Goal: Transaction & Acquisition: Purchase product/service

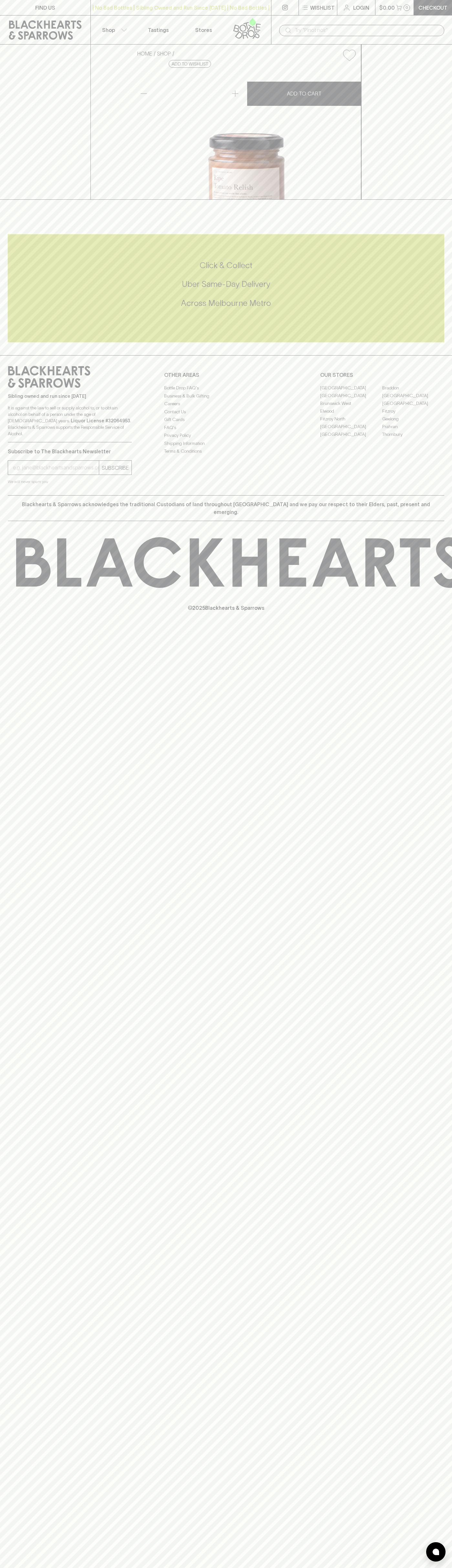
click at [329, 29] on input "text" at bounding box center [366, 30] width 144 height 10
click at [422, 1535] on div "FIND US | No Bad Bottles | Sibling Owned and Run Since 2006 | No Bad Bottles | …" at bounding box center [226, 784] width 452 height 1568
click at [21, 1567] on html "FIND US | No Bad Bottles | Sibling Owned and Run Since 2006 | No Bad Bottles | …" at bounding box center [226, 784] width 452 height 1568
click at [18, 892] on div "FIND US | No Bad Bottles | Sibling Owned and Run Since 2006 | No Bad Bottles | …" at bounding box center [226, 784] width 452 height 1568
